Goal: Task Accomplishment & Management: Complete application form

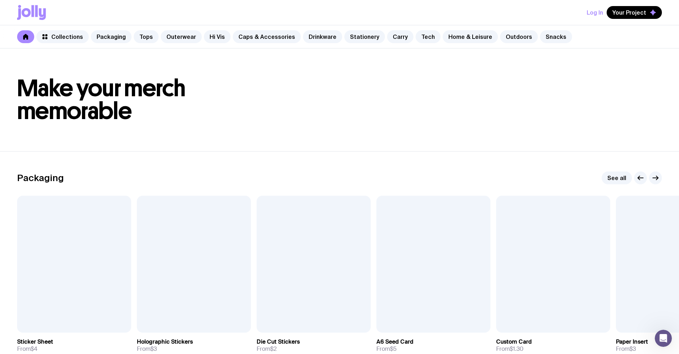
click at [596, 13] on button "Log In" at bounding box center [595, 12] width 16 height 13
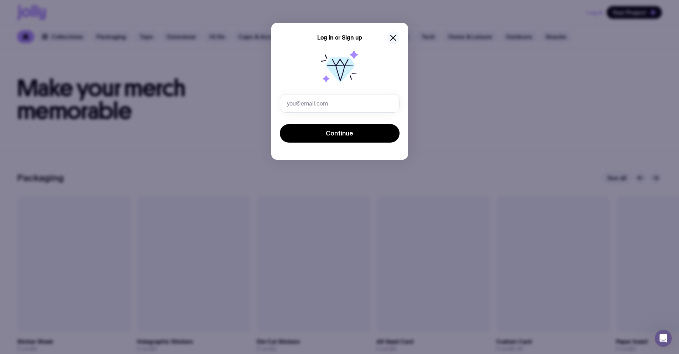
click at [390, 36] on icon "button" at bounding box center [393, 38] width 9 height 9
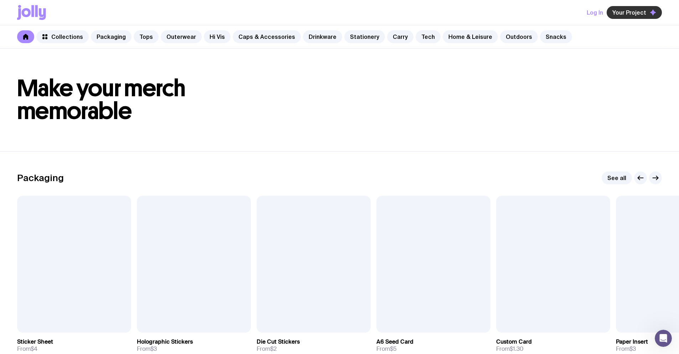
click at [625, 16] on button "Your Project" at bounding box center [634, 12] width 55 height 13
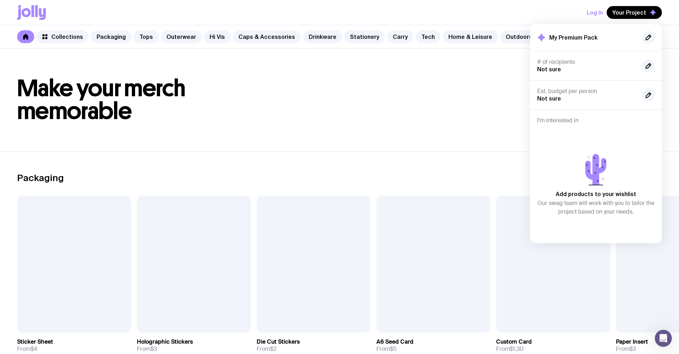
click at [595, 15] on button "Log In" at bounding box center [595, 12] width 16 height 13
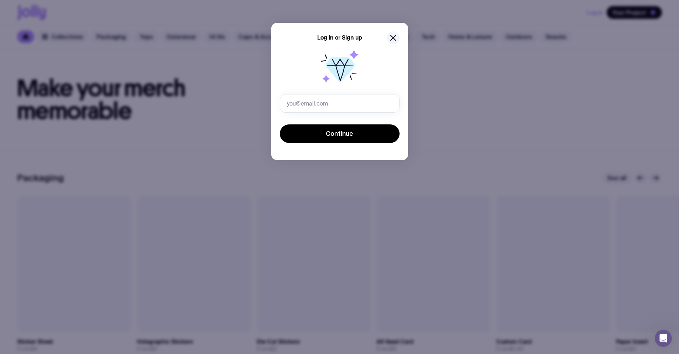
drag, startPoint x: 341, startPoint y: 90, endPoint x: 334, endPoint y: 94, distance: 8.3
click at [340, 91] on icon at bounding box center [340, 69] width 46 height 46
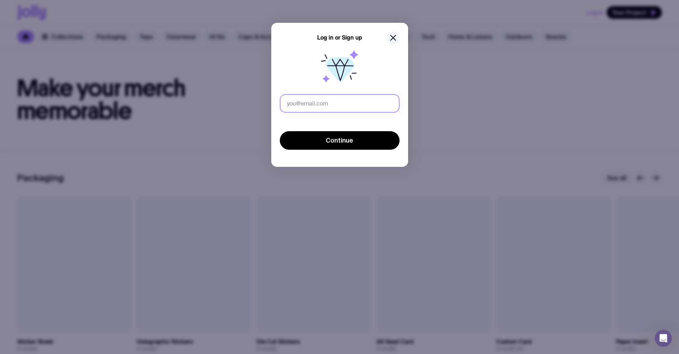
click at [334, 94] on input "text" at bounding box center [340, 103] width 120 height 19
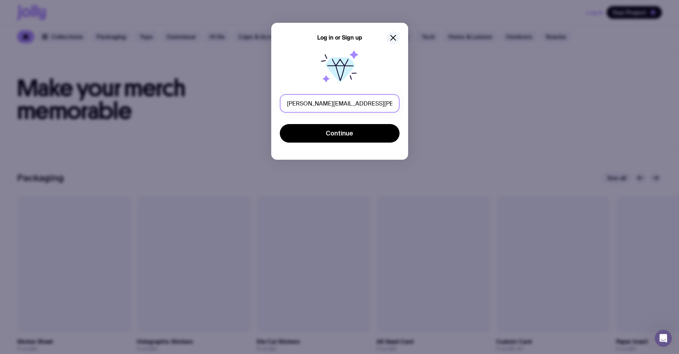
drag, startPoint x: 348, startPoint y: 101, endPoint x: 332, endPoint y: 102, distance: 16.1
click at [332, 102] on input "eugene.serdiuk+per011@uinno.io" at bounding box center [340, 103] width 120 height 19
type input "eugene.serdiuk+ban017@uinno.io"
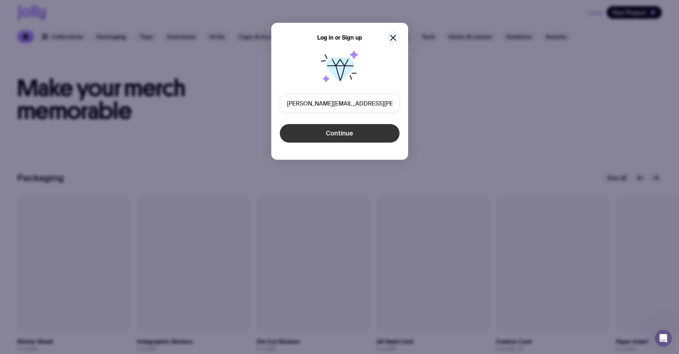
click at [349, 136] on span "Continue" at bounding box center [339, 133] width 27 height 9
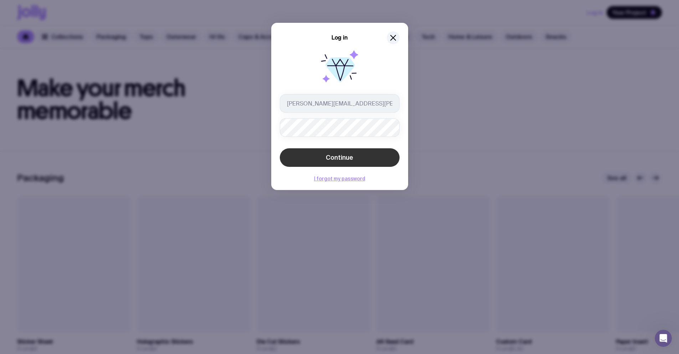
click at [333, 156] on span "Continue" at bounding box center [339, 157] width 27 height 9
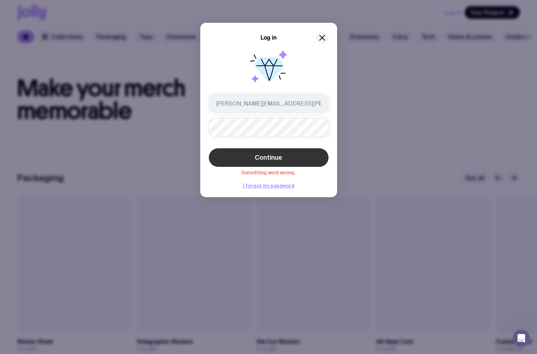
click at [283, 153] on button "Continue" at bounding box center [269, 157] width 120 height 19
click at [290, 158] on button "Continue" at bounding box center [269, 157] width 120 height 19
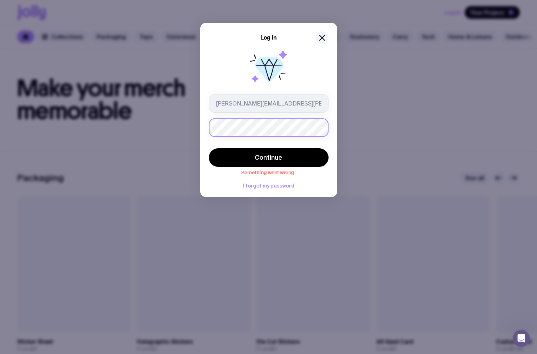
click at [148, 125] on div "Log in eugene.serdiuk+ban017@uinno.io Continue Something went wrong. I forgot m…" at bounding box center [268, 177] width 537 height 354
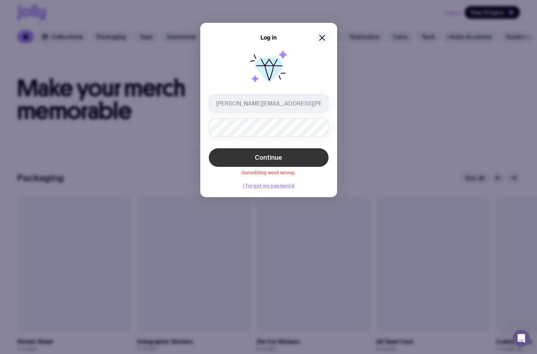
click at [257, 156] on span "Continue" at bounding box center [268, 157] width 27 height 9
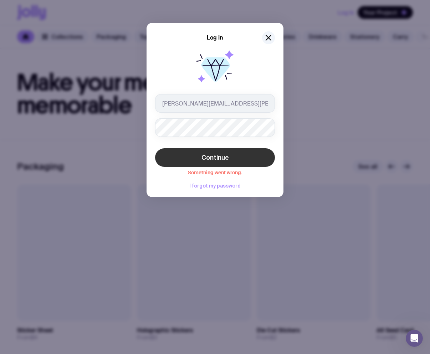
click at [371, 93] on div "Log in eugene.serdiuk+ban017@uinno.io Continue Something went wrong. I forgot m…" at bounding box center [215, 177] width 430 height 354
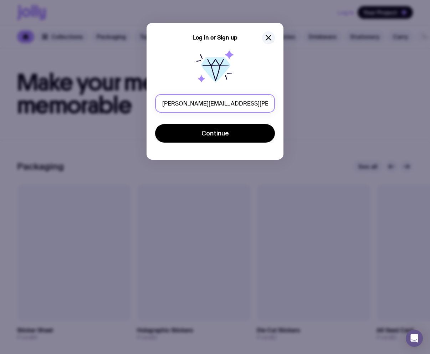
click at [202, 104] on input "eugene.serdiuk@uinno.io" at bounding box center [215, 103] width 120 height 19
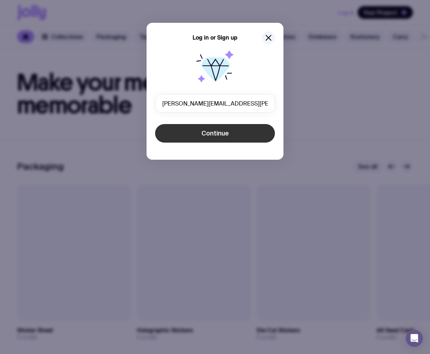
type input "eugene.serdiuk+ban020@uinno.io"
click at [203, 127] on button "Continue" at bounding box center [215, 133] width 120 height 19
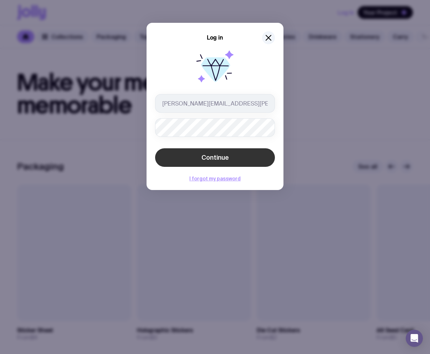
click at [209, 157] on span "Continue" at bounding box center [214, 157] width 27 height 9
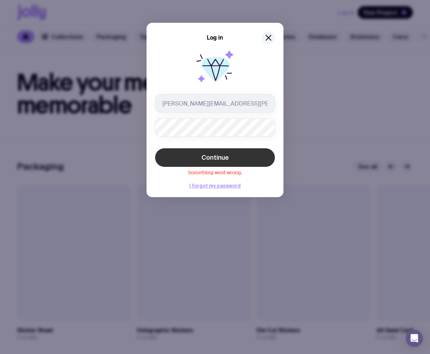
click at [219, 154] on span "Continue" at bounding box center [214, 157] width 27 height 9
click at [268, 36] on icon "button" at bounding box center [268, 38] width 9 height 9
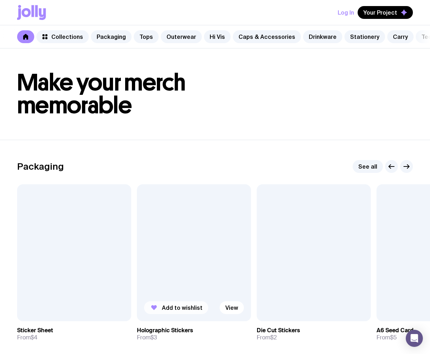
click at [173, 311] on span "Add to wishlist" at bounding box center [182, 307] width 41 height 7
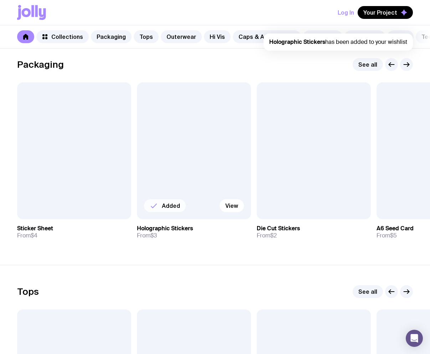
scroll to position [107, 0]
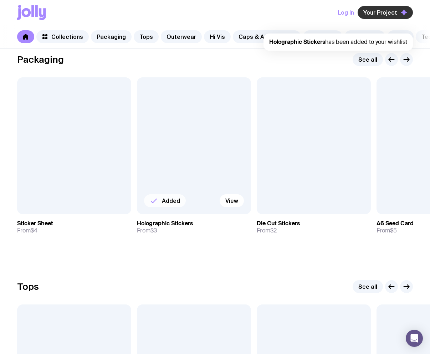
click at [388, 15] on span "Your Project" at bounding box center [380, 12] width 34 height 7
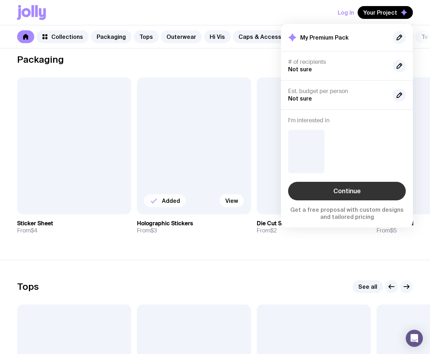
click at [348, 192] on link "Continue" at bounding box center [347, 191] width 118 height 19
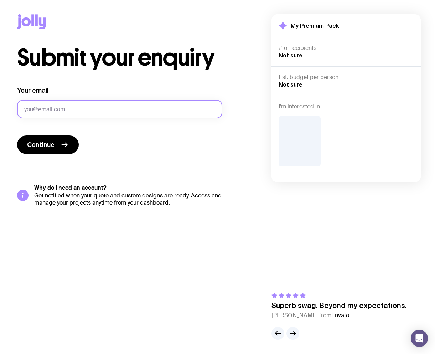
click at [53, 115] on input "Your email" at bounding box center [119, 109] width 205 height 19
drag, startPoint x: 85, startPoint y: 109, endPoint x: 68, endPoint y: 109, distance: 16.8
click at [68, 109] on input "eugene.serdiuk+per011@uinno.io" at bounding box center [119, 109] width 205 height 19
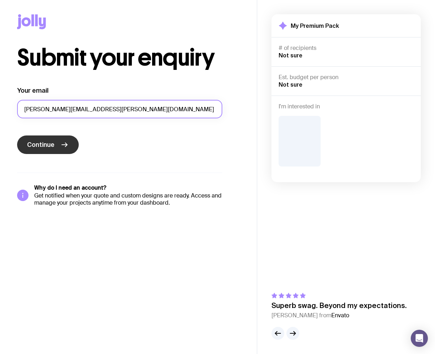
type input "eugene.serdiuk+ban022@uinno.io"
click at [50, 142] on span "Continue" at bounding box center [40, 144] width 27 height 9
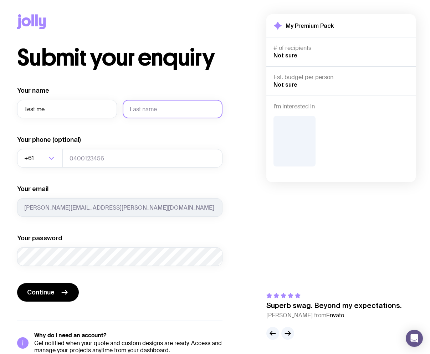
type input "Test me"
click at [143, 109] on input "text" at bounding box center [173, 109] width 100 height 19
type input "Serd022"
click at [52, 163] on div "Loading..." at bounding box center [55, 158] width 16 height 19
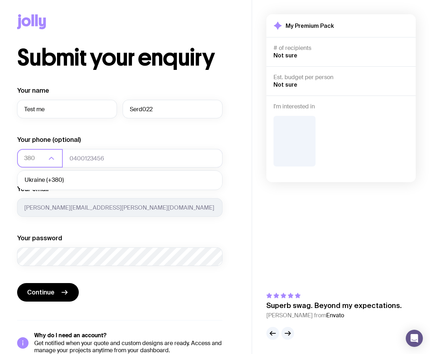
click at [49, 181] on li "Ukraine (+380)" at bounding box center [119, 180] width 205 height 15
type input "380"
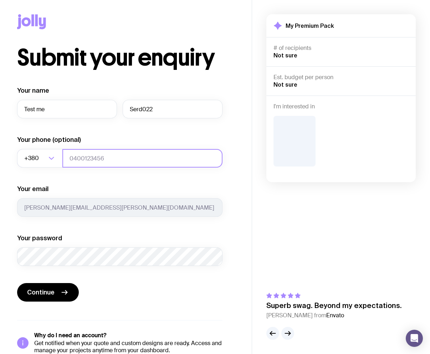
click at [90, 161] on input "tel" at bounding box center [142, 158] width 160 height 19
type input "684019758"
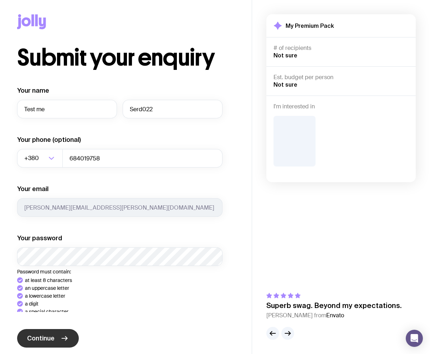
click at [41, 346] on div "Your name Test me Serd022 Your phone (optional) +380 Loading... 684019758 Your …" at bounding box center [119, 243] width 205 height 314
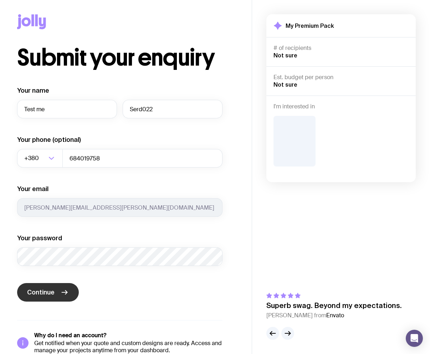
click at [58, 295] on button "Continue" at bounding box center [48, 292] width 62 height 19
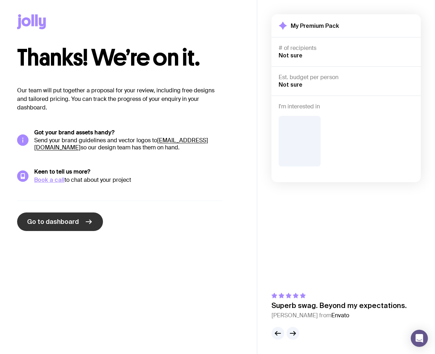
click at [71, 223] on span "Go to dashboard" at bounding box center [53, 222] width 52 height 9
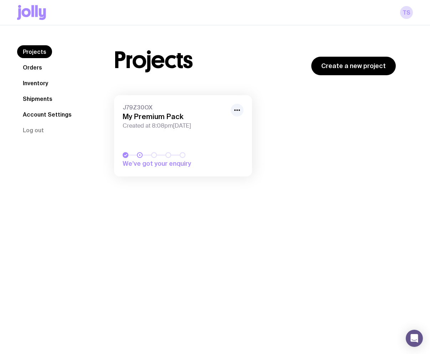
click at [203, 143] on link "J79Z30OX My Premium Pack Created at 8:08pm, Mon 6th Oct 2025 We’ve got your enq…" at bounding box center [183, 135] width 138 height 81
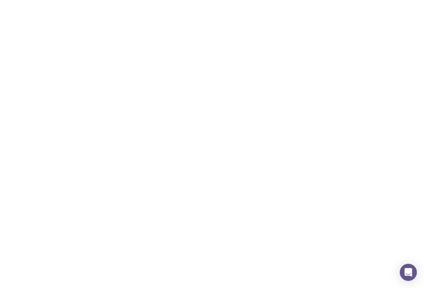
click at [105, 77] on div "Projects Create a new project J79Z30OX My Premium Pack Created at 8:08pm, Mon 6…" at bounding box center [252, 110] width 310 height 131
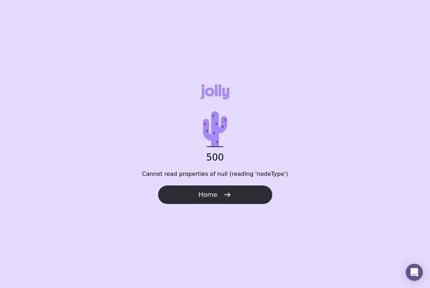
click at [209, 198] on span "Home" at bounding box center [207, 195] width 19 height 9
click at [211, 197] on span "Home" at bounding box center [207, 195] width 19 height 9
click at [213, 198] on span "Home" at bounding box center [207, 195] width 19 height 9
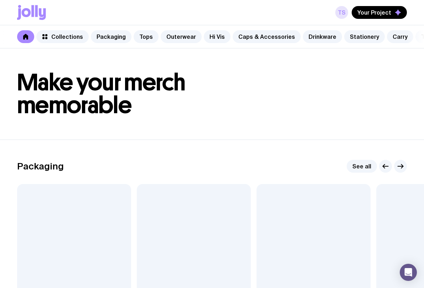
click at [343, 10] on link "TS" at bounding box center [342, 12] width 13 height 13
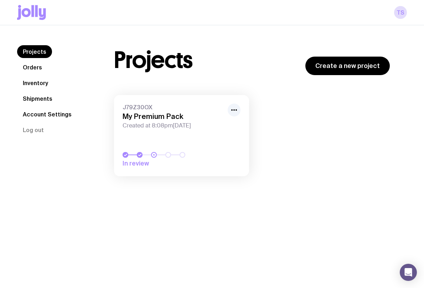
click at [197, 116] on h3 "My Premium Pack" at bounding box center [173, 116] width 101 height 9
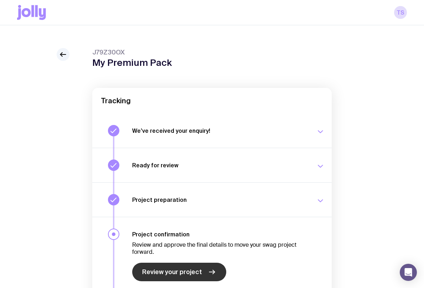
click at [159, 275] on span "Review your project" at bounding box center [172, 272] width 60 height 9
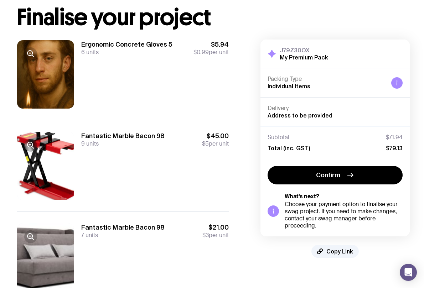
scroll to position [72, 0]
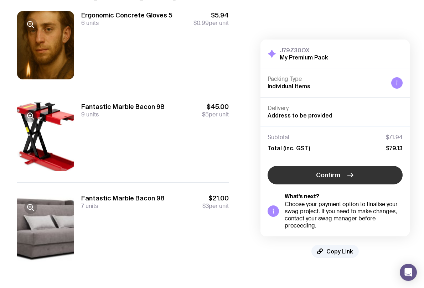
click at [318, 181] on button "Confirm" at bounding box center [335, 175] width 135 height 19
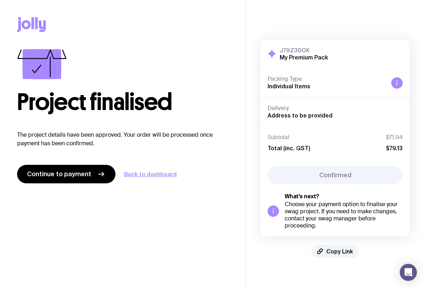
scroll to position [0, 0]
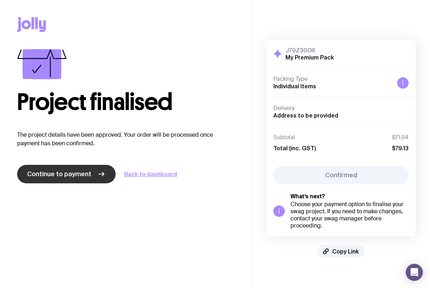
click at [61, 174] on span "Continue to payment" at bounding box center [59, 174] width 64 height 9
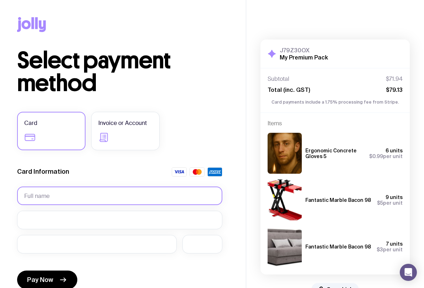
click at [42, 196] on input "text" at bounding box center [119, 196] width 205 height 19
type input "Yevhen Serdiuk"
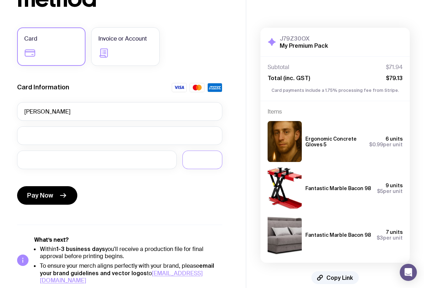
scroll to position [88, 0]
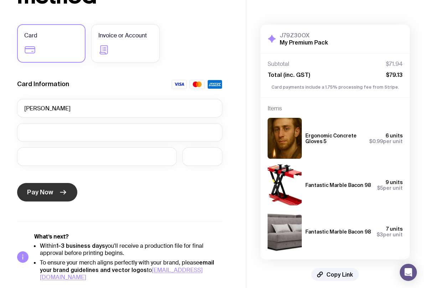
click at [60, 194] on icon "submit" at bounding box center [63, 192] width 9 height 9
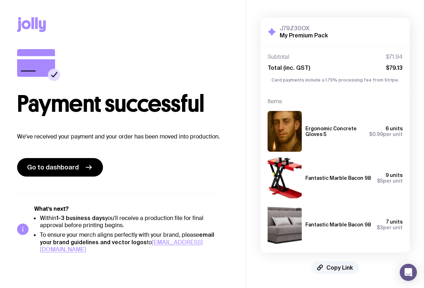
scroll to position [0, 0]
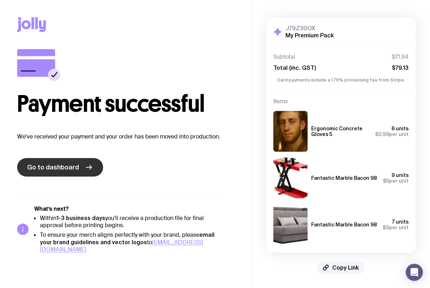
click at [75, 169] on span "Go to dashboard" at bounding box center [53, 167] width 52 height 9
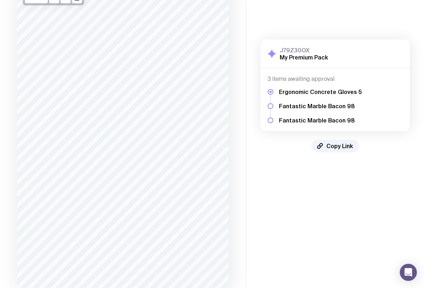
scroll to position [118, 0]
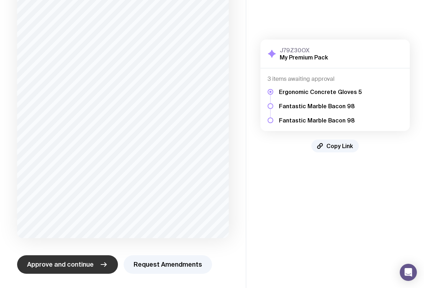
click at [69, 264] on span "Approve and continue" at bounding box center [60, 265] width 67 height 9
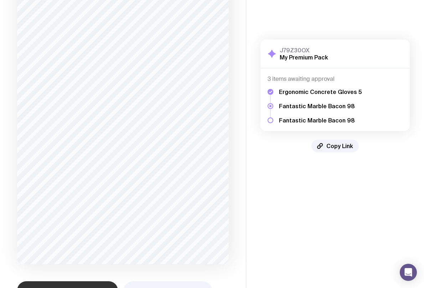
scroll to position [110, 0]
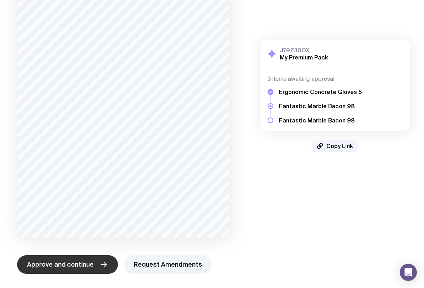
click at [67, 267] on span "Approve and continue" at bounding box center [60, 265] width 67 height 9
click at [65, 266] on span "Approve and continue" at bounding box center [60, 265] width 67 height 9
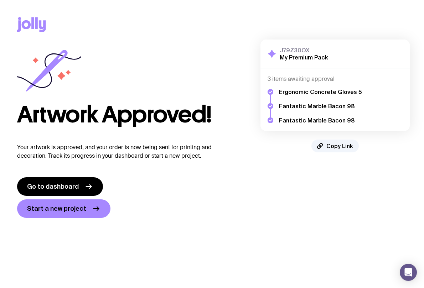
scroll to position [0, 0]
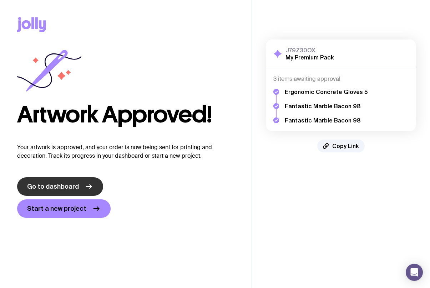
click at [69, 185] on span "Go to dashboard" at bounding box center [53, 187] width 52 height 9
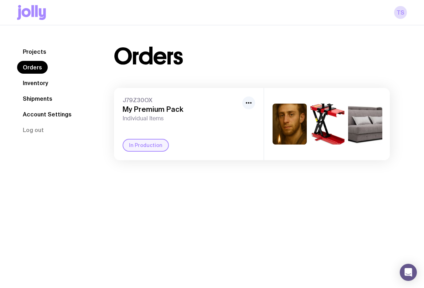
click at [196, 241] on div "Projects Orders Inventory Shipments Account Settings Log out Projects Orders In…" at bounding box center [212, 169] width 424 height 288
click at [35, 98] on link "Shipments" at bounding box center [37, 98] width 41 height 13
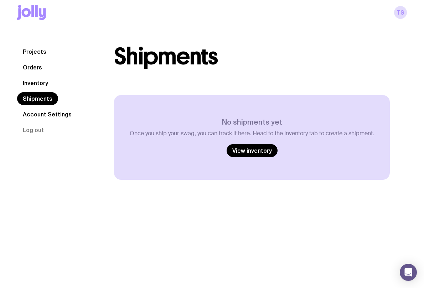
click at [39, 83] on link "Inventory" at bounding box center [35, 83] width 37 height 13
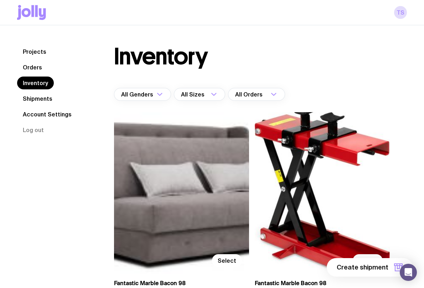
click at [36, 99] on link "Shipments" at bounding box center [37, 98] width 41 height 13
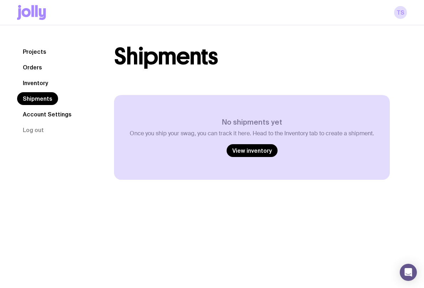
click at [46, 84] on link "Inventory" at bounding box center [35, 83] width 37 height 13
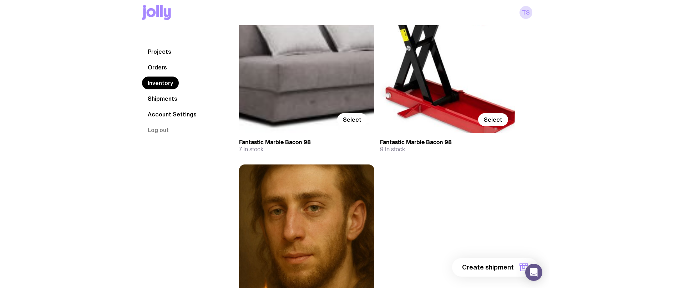
scroll to position [25, 0]
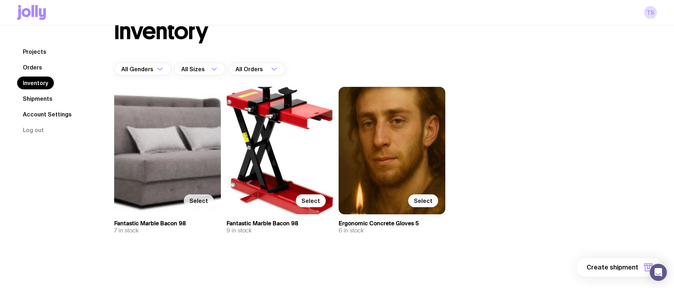
click at [203, 200] on span "Select" at bounding box center [198, 201] width 19 height 7
click at [0, 0] on input "Select" at bounding box center [0, 0] width 0 height 0
click at [429, 263] on button "1 item" at bounding box center [636, 268] width 52 height 19
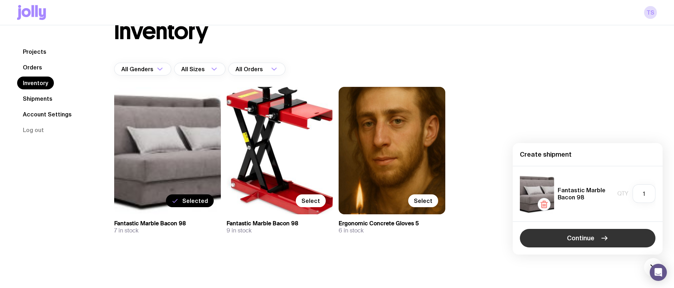
click at [429, 242] on span "Continue" at bounding box center [580, 238] width 27 height 9
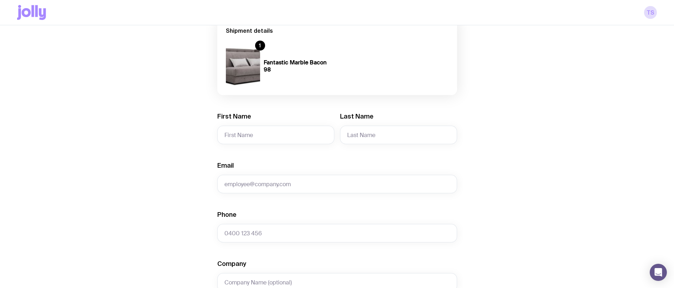
scroll to position [107, 0]
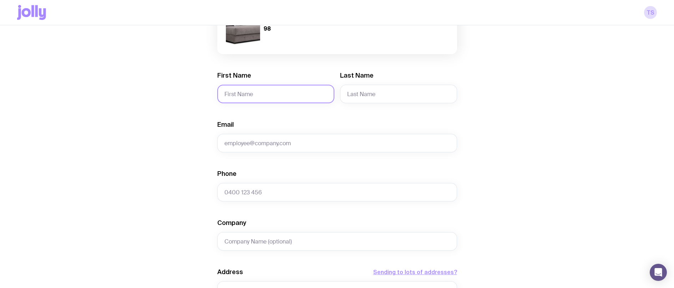
click at [262, 98] on input "First Name" at bounding box center [275, 94] width 117 height 19
type input "test"
click at [367, 94] on input "Last Name" at bounding box center [398, 94] width 117 height 19
type input "name022"
click at [282, 142] on input "Email" at bounding box center [337, 143] width 240 height 19
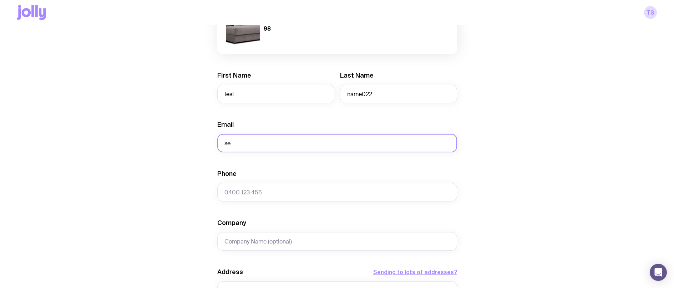
type input "s"
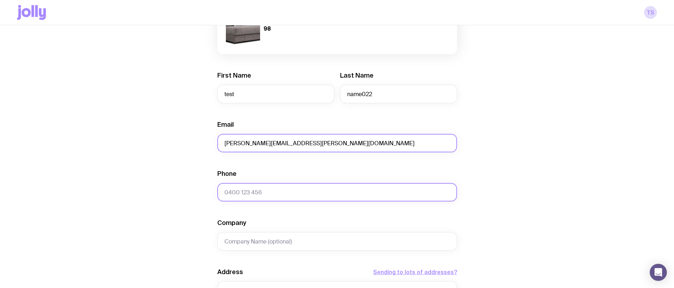
type input "eugene.serdiuk+ban022@uinno.io"
click at [266, 196] on input "Phone" at bounding box center [337, 192] width 240 height 19
click at [275, 195] on input "Phone" at bounding box center [337, 192] width 240 height 19
type input "[PHONE_NUMBER]"
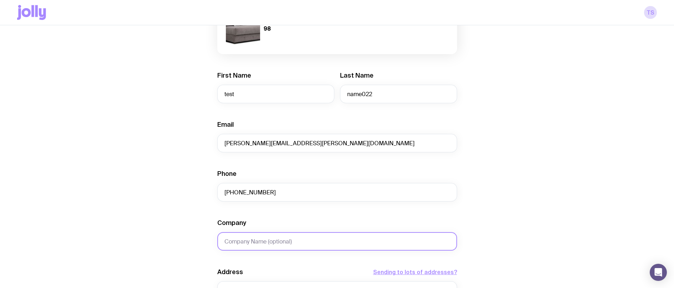
click at [262, 241] on input "Company" at bounding box center [337, 241] width 240 height 19
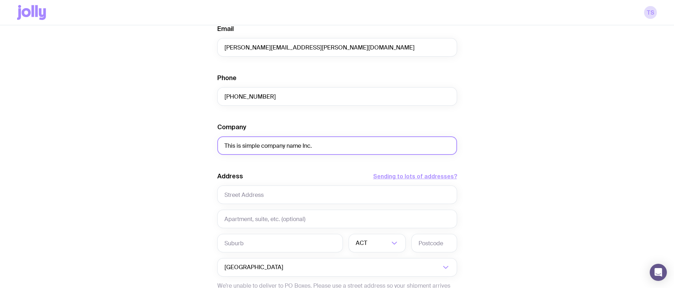
scroll to position [214, 0]
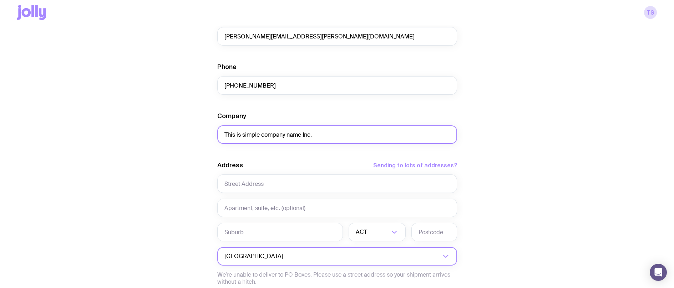
type input "This is simple company name Inc."
click at [285, 255] on input "Search for option" at bounding box center [363, 256] width 156 height 19
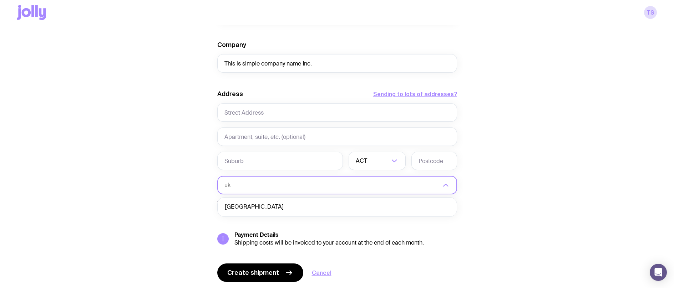
scroll to position [0, 0]
click at [251, 205] on li "Ukraine" at bounding box center [337, 207] width 239 height 15
type input "uk"
click at [253, 111] on input "text" at bounding box center [337, 112] width 240 height 19
paste input "Boryspilska St, 4а, Zaporizhzhia, Zaporizhia Oblast, 69000"
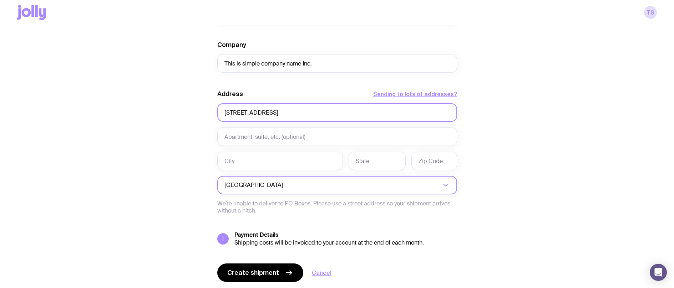
drag, startPoint x: 377, startPoint y: 112, endPoint x: 359, endPoint y: 112, distance: 17.5
click at [359, 112] on input "Boryspilska St, 4а, Zaporizhzhia, Zaporizhia Oblast, 69000" at bounding box center [337, 112] width 240 height 19
type input "Boryspilska St, 4а, Zaporizhzhia, Zaporizhia Oblast,"
click at [429, 159] on input "text" at bounding box center [434, 161] width 46 height 19
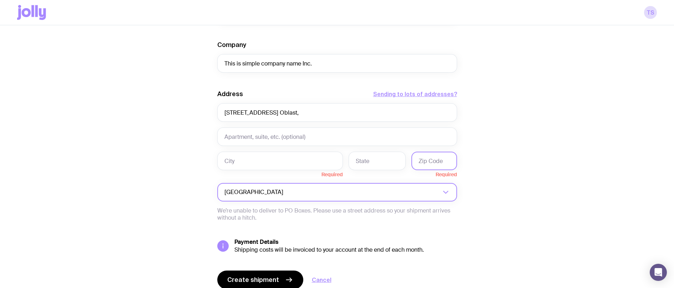
paste input "69000"
type input "69000"
drag, startPoint x: 306, startPoint y: 111, endPoint x: 273, endPoint y: 110, distance: 32.8
click at [273, 110] on input "Boryspilska St, 4а, Zaporizhzhia, Zaporizhia Oblast," at bounding box center [337, 112] width 240 height 19
type input "Boryspilska St, 4а, , Zaporizhia Oblast,"
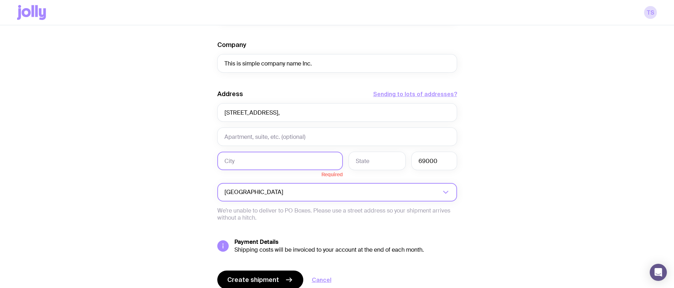
click at [247, 160] on input "text" at bounding box center [280, 161] width 126 height 19
paste input "Zaporizhzhia"
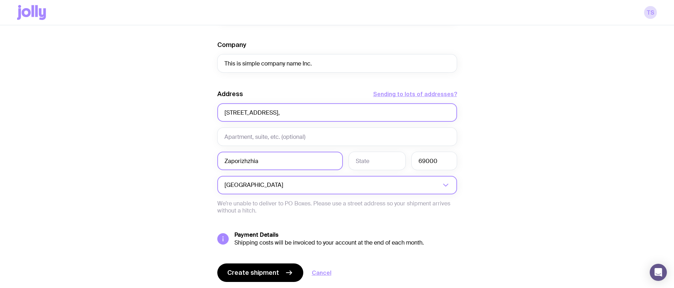
type input "Zaporizhzhia"
drag, startPoint x: 322, startPoint y: 112, endPoint x: 277, endPoint y: 111, distance: 45.3
click at [277, 111] on input "Boryspilska St, 4а, , Zaporizhia Oblast," at bounding box center [337, 112] width 240 height 19
type input "Boryspilska St, 4а, , ,"
click at [362, 159] on input "text" at bounding box center [376, 161] width 57 height 19
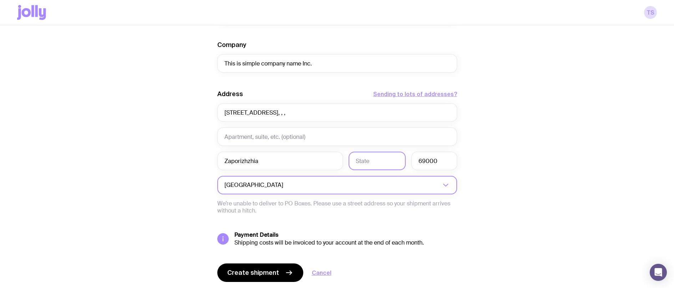
paste input "Zaporizhia Oblast"
type input "Zaporizhia Oblast"
drag, startPoint x: 270, startPoint y: 112, endPoint x: 198, endPoint y: 110, distance: 72.4
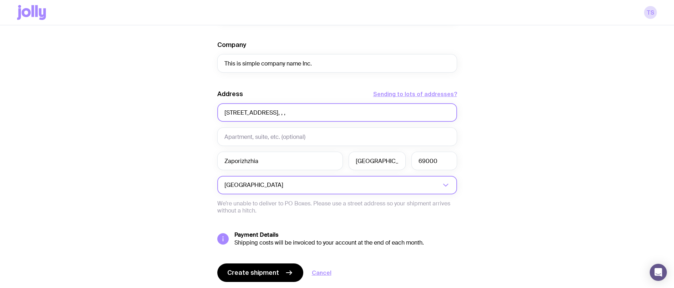
click at [198, 110] on div "Create shipment Shipment details 1 Fantastic Marble Bacon 98 First Name test La…" at bounding box center [336, 40] width 639 height 542
click at [274, 114] on input ", , ," at bounding box center [337, 112] width 240 height 19
drag, startPoint x: 275, startPoint y: 114, endPoint x: 155, endPoint y: 105, distance: 120.2
click at [156, 105] on div "Create shipment Shipment details 1 Fantastic Marble Bacon 98 First Name test La…" at bounding box center [336, 40] width 639 height 542
paste input "Boryspilska St, 4а"
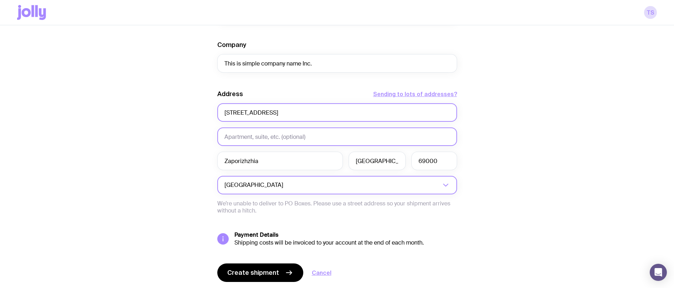
type input "Boryspilska St, 4а"
click at [274, 134] on input "text" at bounding box center [337, 137] width 240 height 19
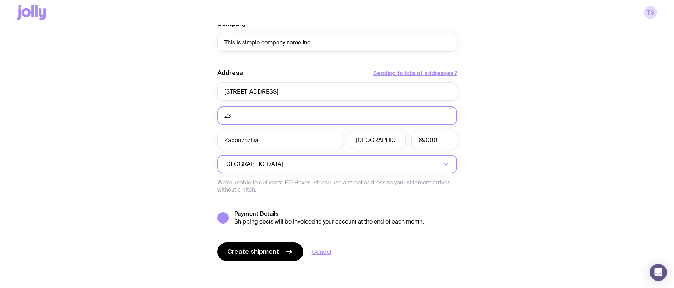
scroll to position [308, 0]
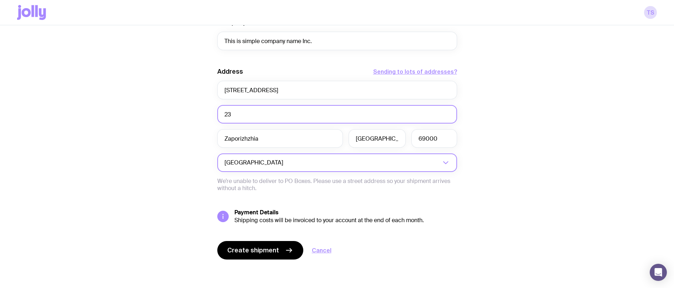
type input "23"
click at [429, 166] on div "Create shipment Shipment details 1 Fantastic Marble Bacon 98 First Name test La…" at bounding box center [336, 17] width 639 height 542
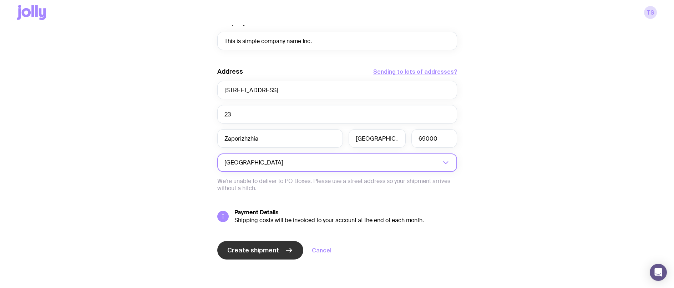
click at [264, 251] on span "Create shipment" at bounding box center [253, 250] width 52 height 9
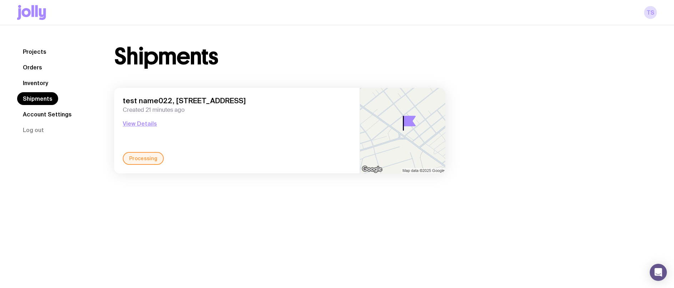
click at [34, 80] on link "Inventory" at bounding box center [35, 83] width 37 height 13
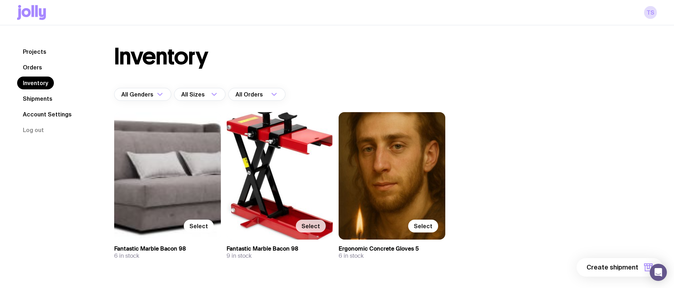
click at [313, 230] on span "Select" at bounding box center [310, 226] width 19 height 7
click at [0, 0] on input "Select" at bounding box center [0, 0] width 0 height 0
click at [313, 230] on span "Selected" at bounding box center [307, 226] width 26 height 7
click at [0, 0] on input "Selected" at bounding box center [0, 0] width 0 height 0
click at [424, 227] on span "Select" at bounding box center [423, 226] width 19 height 7
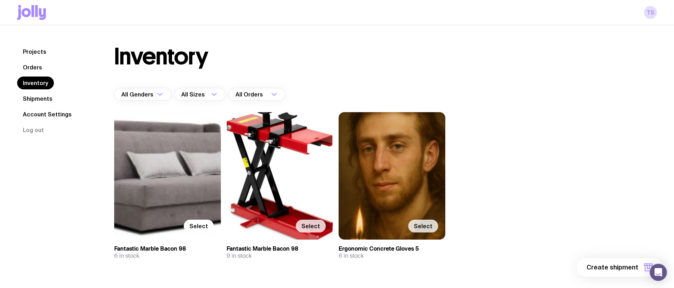
click at [0, 0] on input "Select" at bounding box center [0, 0] width 0 height 0
click at [636, 266] on span "1 item" at bounding box center [629, 268] width 18 height 9
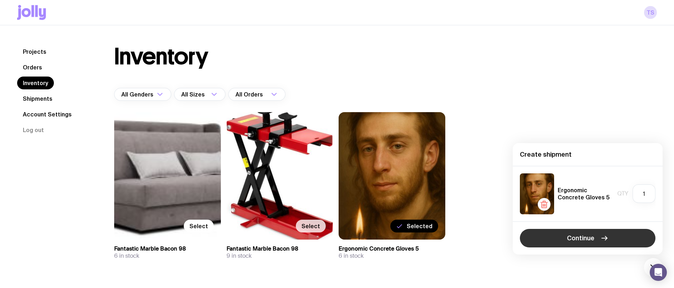
click at [594, 237] on button "Continue" at bounding box center [587, 238] width 135 height 19
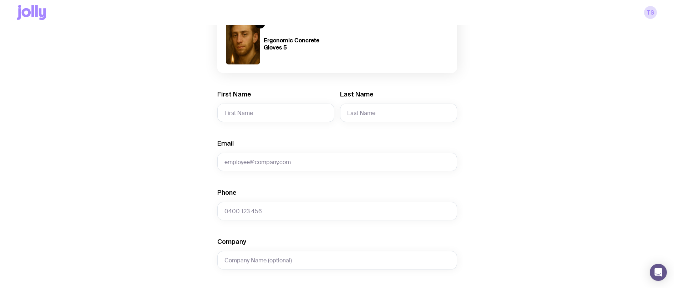
scroll to position [71, 0]
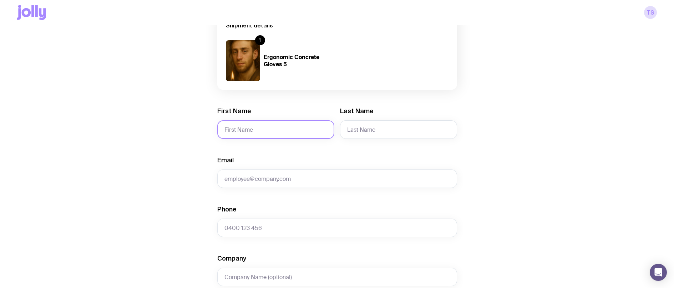
click at [244, 127] on input "First Name" at bounding box center [275, 130] width 117 height 19
type input "Test"
click at [389, 133] on input "Last Name" at bounding box center [398, 130] width 117 height 19
type input "Test022"
click at [305, 181] on input "Email" at bounding box center [337, 179] width 240 height 19
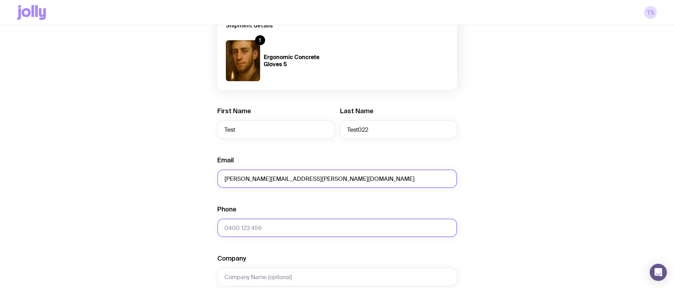
type input "[PERSON_NAME][EMAIL_ADDRESS][PERSON_NAME][DOMAIN_NAME]"
click at [271, 222] on input "Phone" at bounding box center [337, 228] width 240 height 19
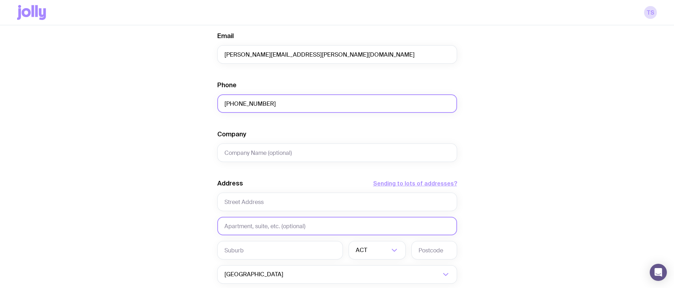
scroll to position [214, 0]
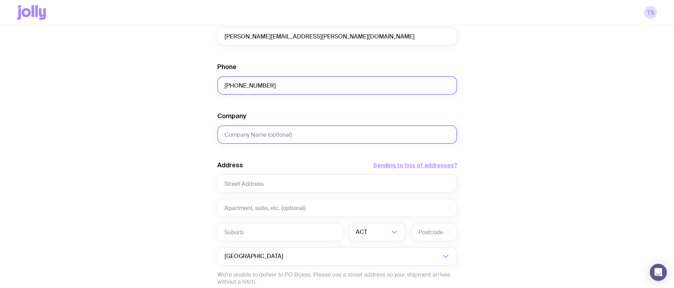
type input "[PHONE_NUMBER]"
click at [283, 138] on input "Company" at bounding box center [337, 135] width 240 height 19
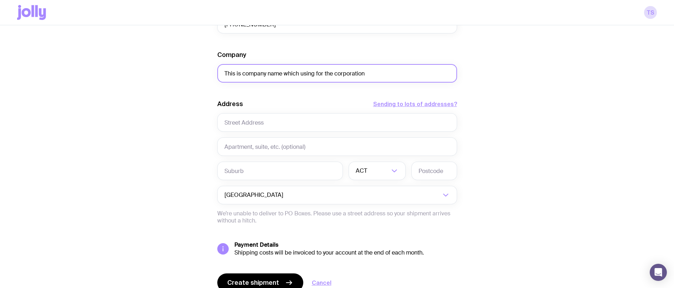
scroll to position [285, 0]
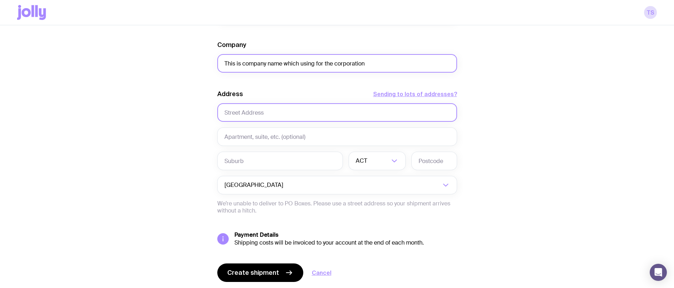
type input "This is company name which using for the corporation"
click at [264, 112] on input "text" at bounding box center [337, 112] width 240 height 19
paste input "[GEOGRAPHIC_DATA], [GEOGRAPHIC_DATA]"
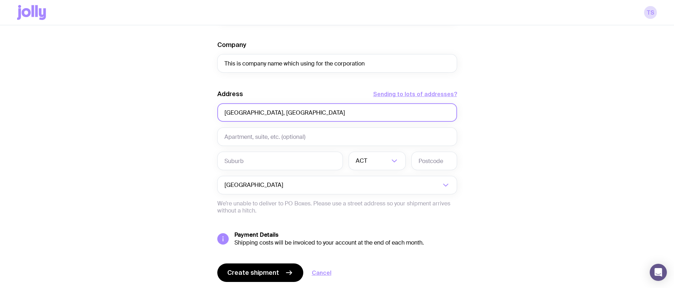
drag, startPoint x: 289, startPoint y: 112, endPoint x: 276, endPoint y: 114, distance: 12.6
click at [276, 114] on input "[GEOGRAPHIC_DATA], [GEOGRAPHIC_DATA]" at bounding box center [337, 112] width 240 height 19
type input "[GEOGRAPHIC_DATA], [GEOGRAPHIC_DATA]"
click at [435, 165] on input "text" at bounding box center [434, 161] width 46 height 19
paste input "6101"
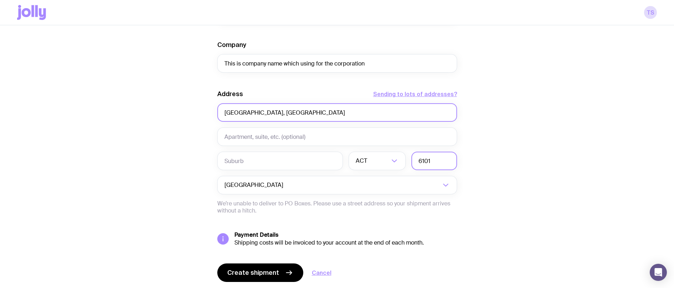
type input "6101"
drag, startPoint x: 243, startPoint y: 112, endPoint x: 205, endPoint y: 110, distance: 38.6
click at [205, 110] on div "Create shipment Shipment details 1 Ergonomic Concrete Gloves 5 First Name Test …" at bounding box center [336, 40] width 639 height 542
type input ", [GEOGRAPHIC_DATA] [GEOGRAPHIC_DATA], [GEOGRAPHIC_DATA]"
click at [261, 133] on input "text" at bounding box center [337, 137] width 240 height 19
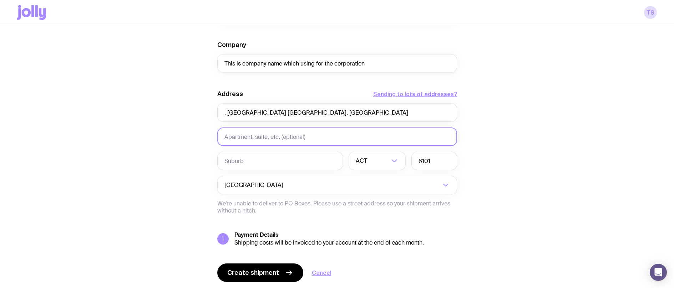
paste input "Oats St"
type input "Oats St"
drag, startPoint x: 256, startPoint y: 112, endPoint x: 228, endPoint y: 114, distance: 28.2
click at [228, 114] on input ", [GEOGRAPHIC_DATA] [GEOGRAPHIC_DATA], [GEOGRAPHIC_DATA]" at bounding box center [337, 112] width 240 height 19
type input ", , [GEOGRAPHIC_DATA]"
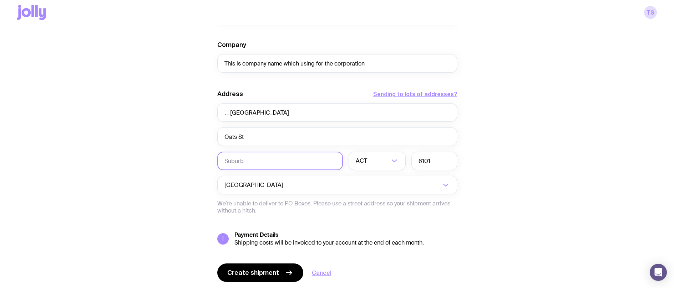
click at [285, 162] on input "text" at bounding box center [280, 161] width 126 height 19
paste input "Carlisle [GEOGRAPHIC_DATA]"
type input "Carlisle [GEOGRAPHIC_DATA]"
click at [261, 140] on input "Oats St" at bounding box center [337, 137] width 240 height 19
drag, startPoint x: 275, startPoint y: 114, endPoint x: 121, endPoint y: 113, distance: 154.0
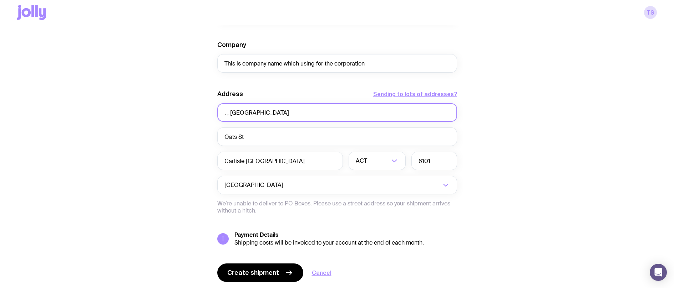
click at [121, 112] on div "Create shipment Shipment details 1 Ergonomic Concrete Gloves 5 First Name Test …" at bounding box center [336, 40] width 639 height 542
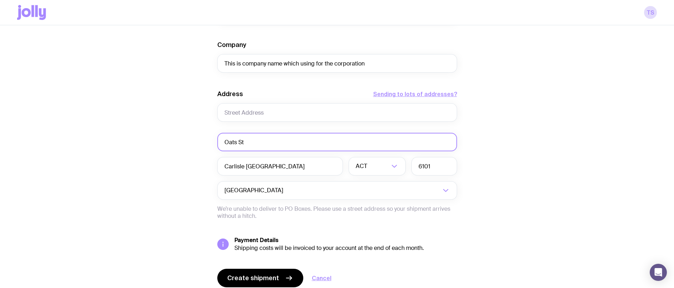
drag, startPoint x: 257, startPoint y: 139, endPoint x: 180, endPoint y: 136, distance: 77.1
click at [180, 136] on div "Create shipment Shipment details 1 Ergonomic Concrete Gloves 5 First Name Test …" at bounding box center [336, 43] width 639 height 548
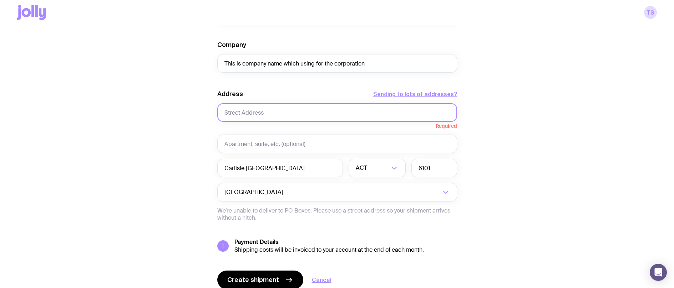
click at [240, 115] on input "text" at bounding box center [337, 112] width 240 height 19
paste input "Oats St"
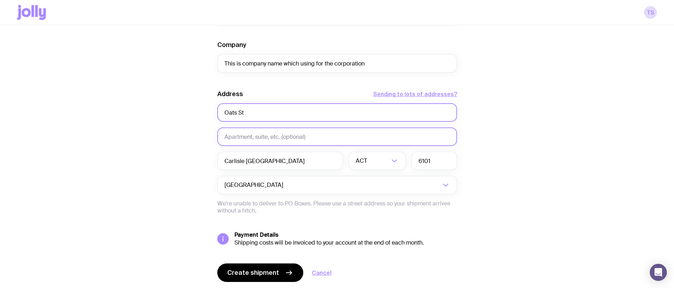
type input "Oats St"
click at [249, 135] on input "text" at bounding box center [337, 137] width 240 height 19
drag, startPoint x: 243, startPoint y: 133, endPoint x: 198, endPoint y: 134, distance: 44.6
click at [199, 134] on div "Create shipment Shipment details 1 Ergonomic Concrete Gloves 5 First Name Test …" at bounding box center [336, 40] width 639 height 542
type input "147B"
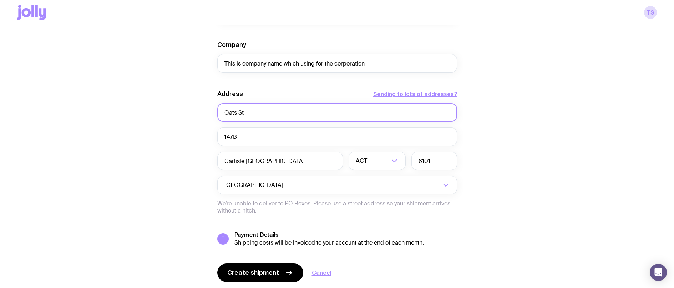
drag, startPoint x: 236, startPoint y: 112, endPoint x: 166, endPoint y: 105, distance: 70.6
click at [167, 105] on div "Create shipment Shipment details 1 Ergonomic Concrete Gloves 5 First Name Test …" at bounding box center [336, 40] width 639 height 542
type input "Planet St"
click at [507, 158] on div "Create shipment Shipment details 1 Ergonomic Concrete Gloves 5 First Name Test …" at bounding box center [336, 40] width 639 height 542
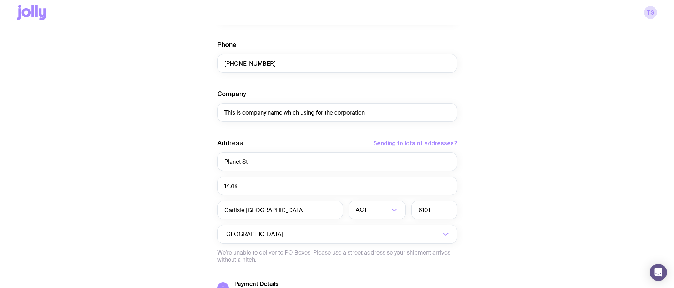
scroll to position [308, 0]
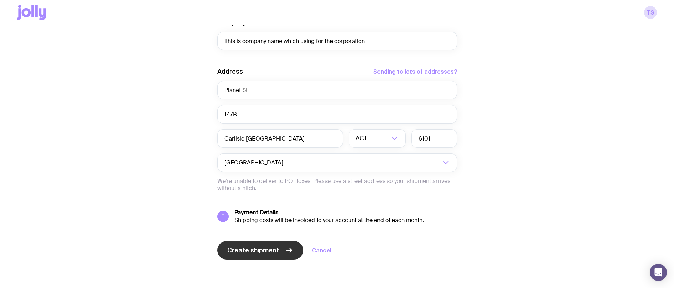
click at [254, 250] on span "Create shipment" at bounding box center [253, 250] width 52 height 9
